Goal: Task Accomplishment & Management: Manage account settings

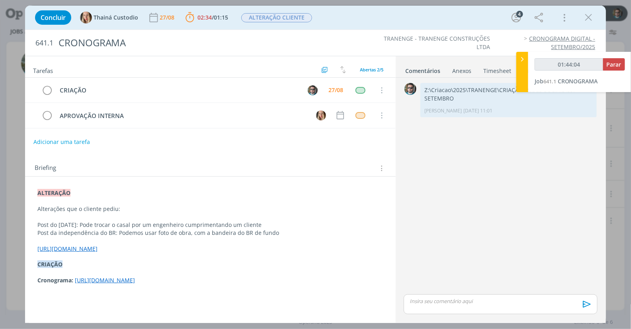
click at [98, 246] on link "[URL][DOMAIN_NAME]" at bounding box center [67, 249] width 60 height 8
type input "01:44:42"
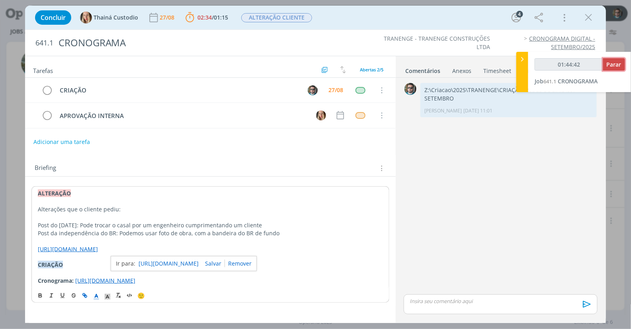
click at [609, 66] on span "Parar" at bounding box center [614, 65] width 15 height 8
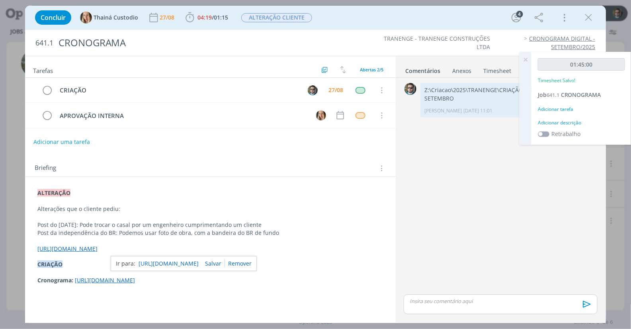
click at [540, 131] on span at bounding box center [544, 134] width 12 height 6
click at [525, 59] on icon at bounding box center [525, 60] width 14 height 16
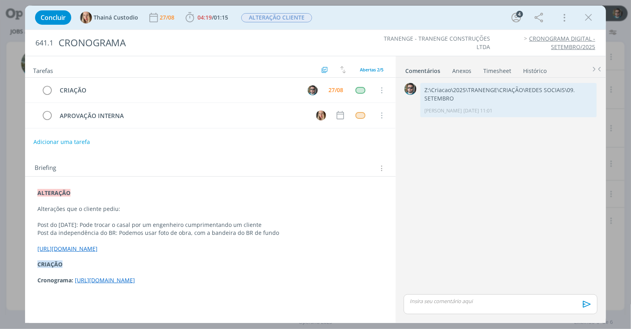
click at [451, 176] on div "0 Z:\Criacao\2025\TRANENGE\CRIAÇÃO\REDES SOCIAIS\09. SETEMBRO [PERSON_NAME] [DA…" at bounding box center [501, 186] width 200 height 211
click at [361, 92] on div "dialog" at bounding box center [361, 90] width 10 height 7
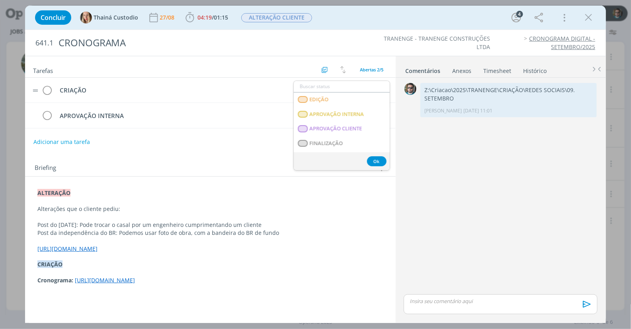
scroll to position [133, 0]
click at [322, 113] on span "APROVAÇÃO INTERNA" at bounding box center [337, 113] width 55 height 6
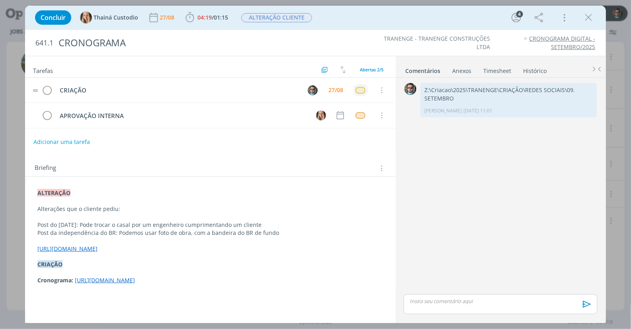
click at [56, 90] on td "CRIAÇÃO" at bounding box center [177, 90] width 244 height 14
click at [51, 90] on icon "dialog" at bounding box center [46, 90] width 11 height 12
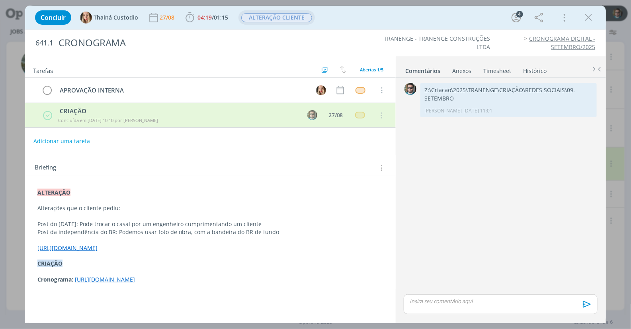
click at [281, 18] on span "ALTERAÇÃO CLIENTE" at bounding box center [276, 17] width 71 height 9
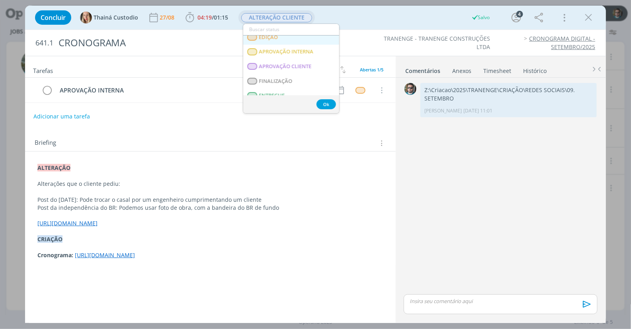
scroll to position [88, 0]
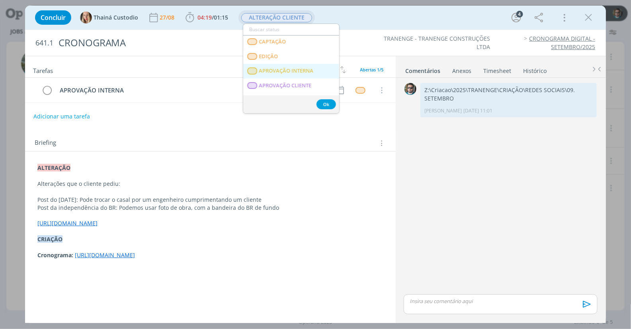
click at [293, 72] on span "APROVAÇÃO INTERNA" at bounding box center [286, 71] width 55 height 6
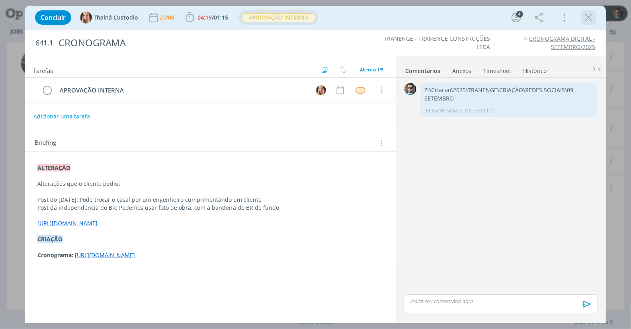
click at [590, 21] on icon "dialog" at bounding box center [589, 18] width 12 height 12
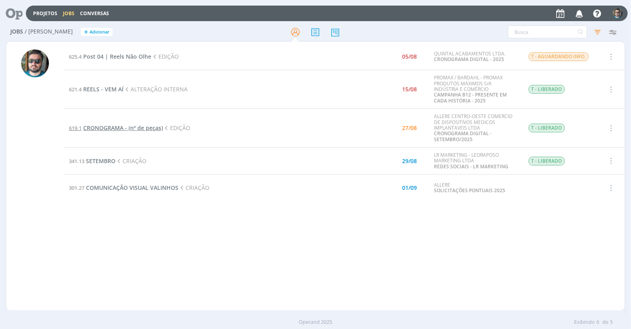
click at [144, 127] on span "CRONOGRAMA - (nº de peças)" at bounding box center [123, 128] width 80 height 8
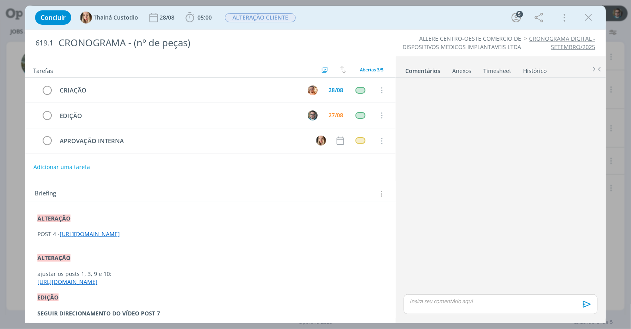
click at [120, 234] on link "[URL][DOMAIN_NAME]" at bounding box center [90, 234] width 60 height 8
click at [145, 256] on link "http:// [URL][DOMAIN_NAME]" at bounding box center [160, 257] width 78 height 10
click at [592, 14] on icon "dialog" at bounding box center [589, 18] width 12 height 12
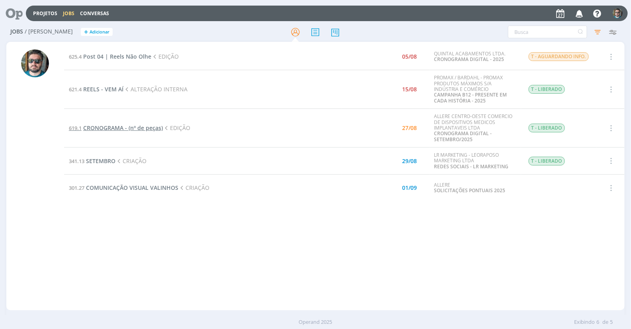
click at [139, 129] on span "CRONOGRAMA - (nº de peças)" at bounding box center [123, 128] width 80 height 8
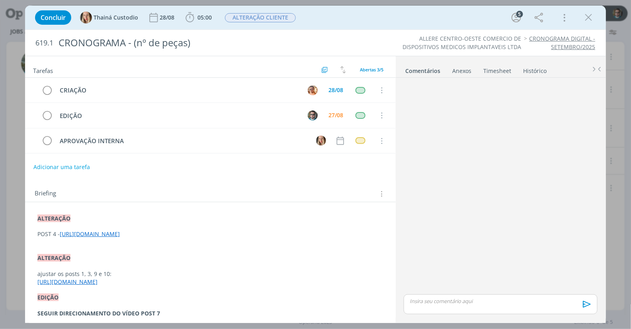
click at [120, 237] on link "[URL][DOMAIN_NAME]" at bounding box center [90, 234] width 60 height 8
click at [155, 255] on link "http:// [URL][DOMAIN_NAME]" at bounding box center [160, 257] width 78 height 10
click at [98, 286] on link "[URL][DOMAIN_NAME]" at bounding box center [68, 282] width 60 height 8
drag, startPoint x: 198, startPoint y: 299, endPoint x: 33, endPoint y: 292, distance: 165.0
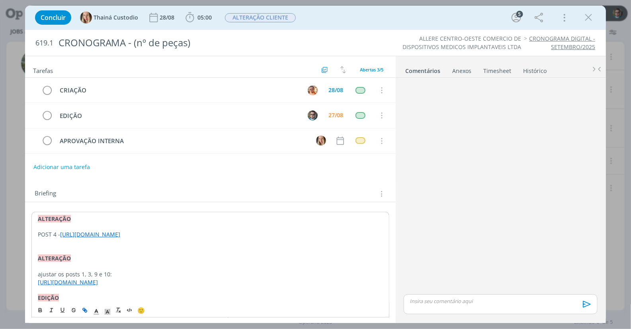
click at [33, 292] on div "ALTERAÇÃO POST 4 - [URL][DOMAIN_NAME] ALTERAÇÃO ajustar os posts 1, 3, 9 e 10: …" at bounding box center [210, 317] width 358 height 212
copy link "[URL][DOMAIN_NAME]"
